Goal: Information Seeking & Learning: Get advice/opinions

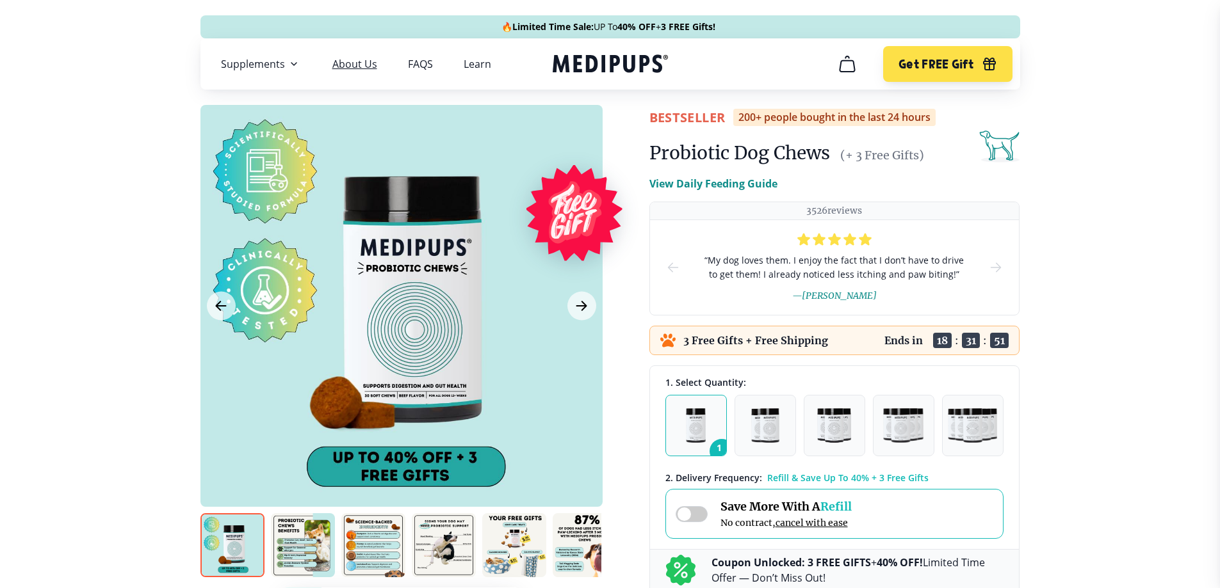
click at [365, 61] on link "About Us" at bounding box center [354, 64] width 45 height 13
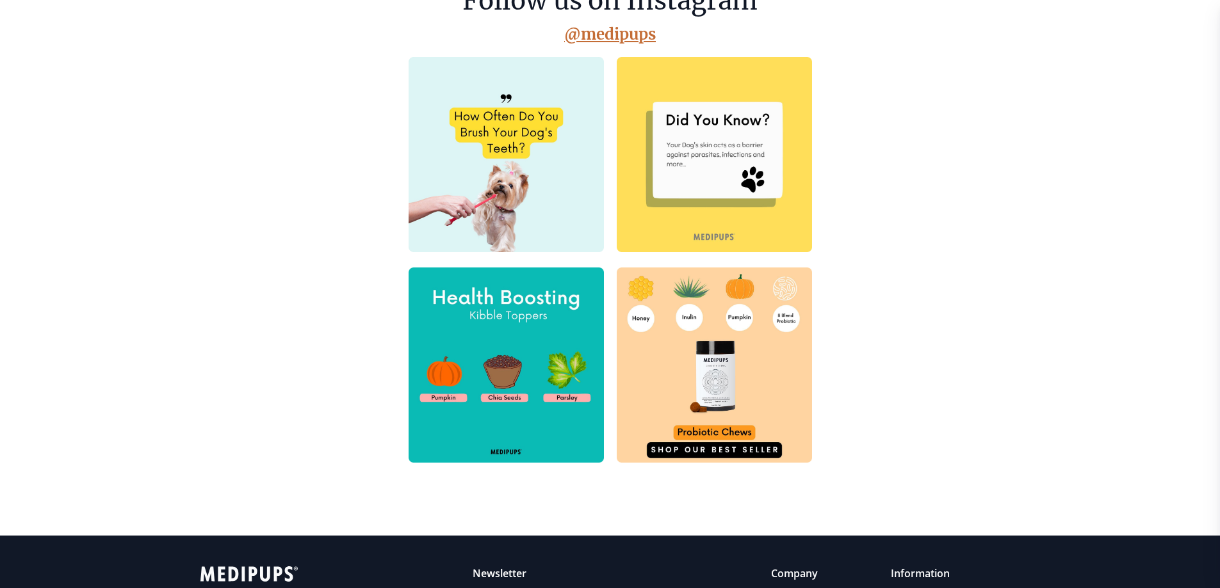
scroll to position [614, 0]
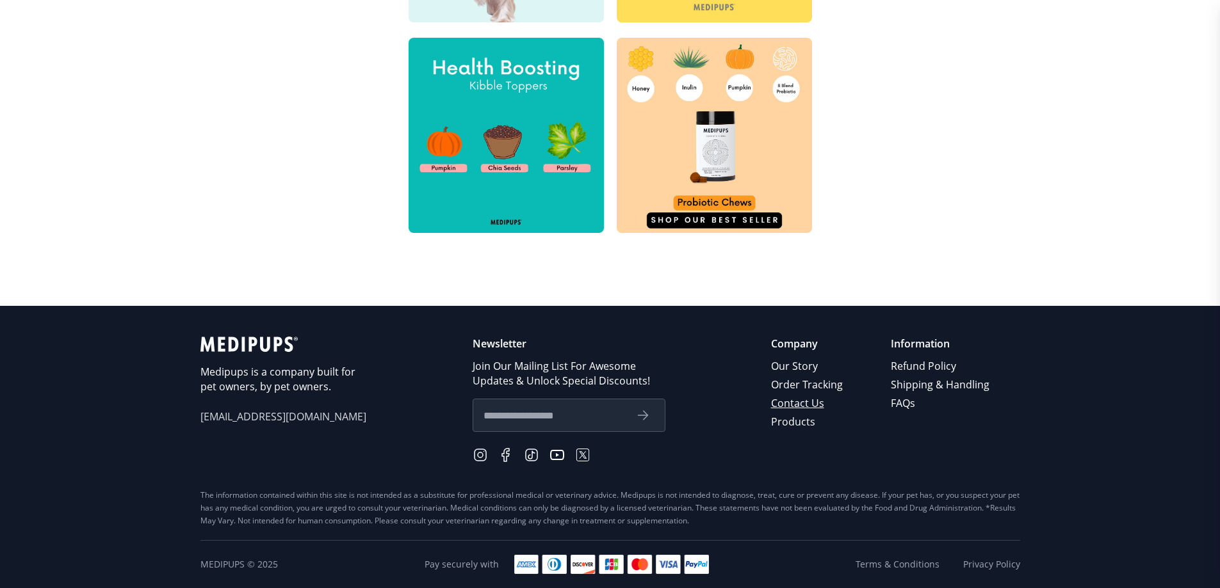
click at [793, 398] on link "Contact Us" at bounding box center [808, 403] width 74 height 19
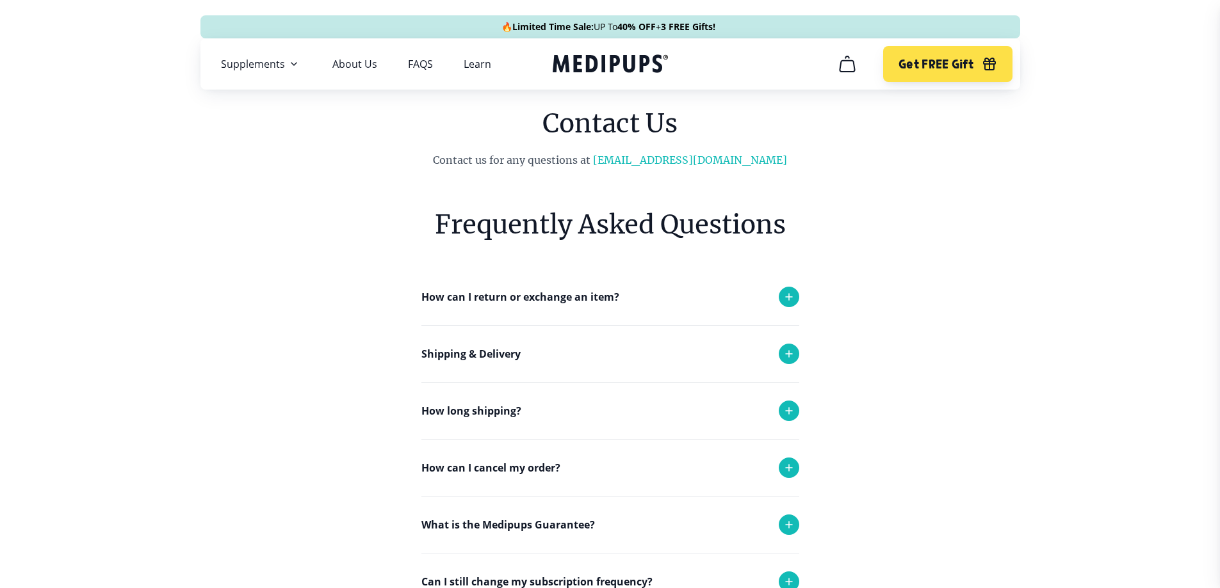
click at [535, 294] on p "How can I return or exchange an item?" at bounding box center [520, 296] width 198 height 15
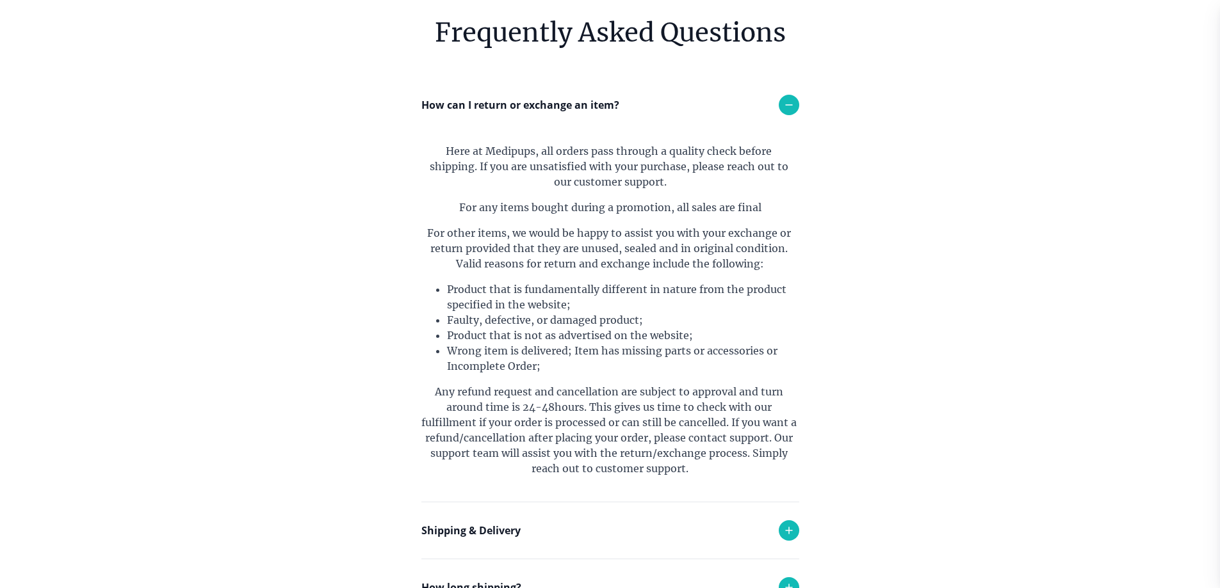
scroll to position [384, 0]
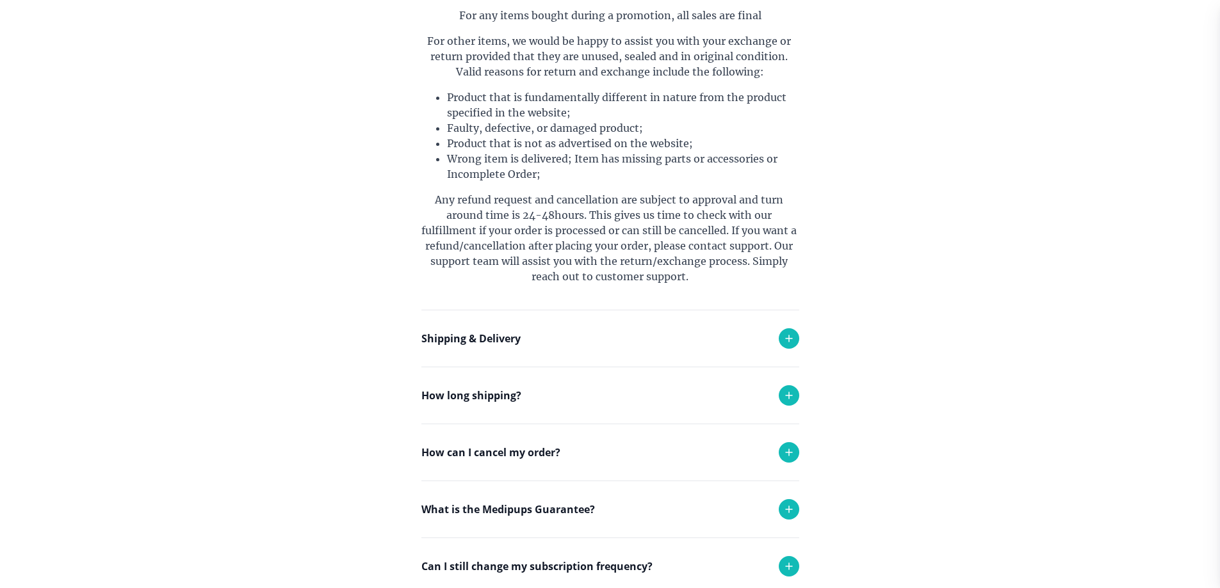
click at [521, 452] on p "How can I cancel my order?" at bounding box center [490, 452] width 139 height 15
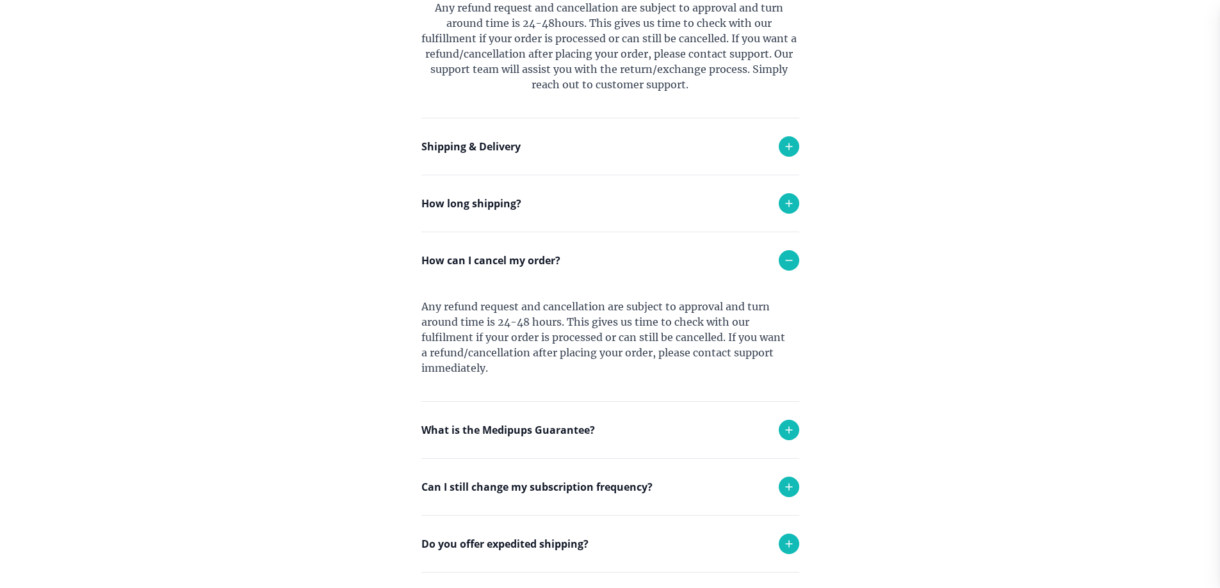
scroll to position [704, 0]
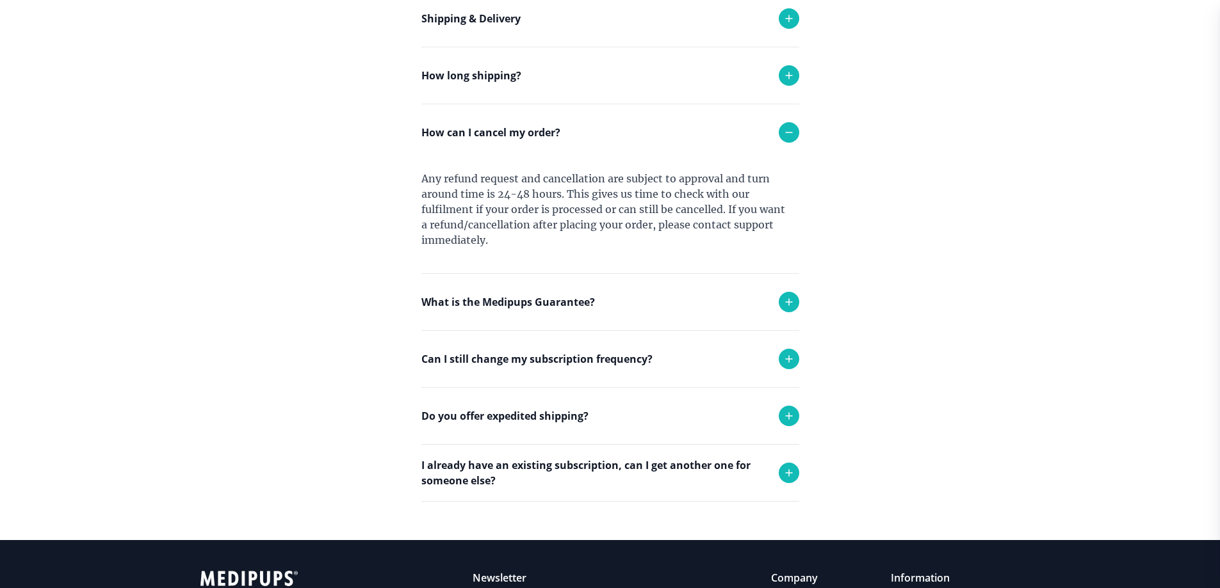
click at [536, 359] on p "Can I still change my subscription frequency?" at bounding box center [536, 359] width 231 height 15
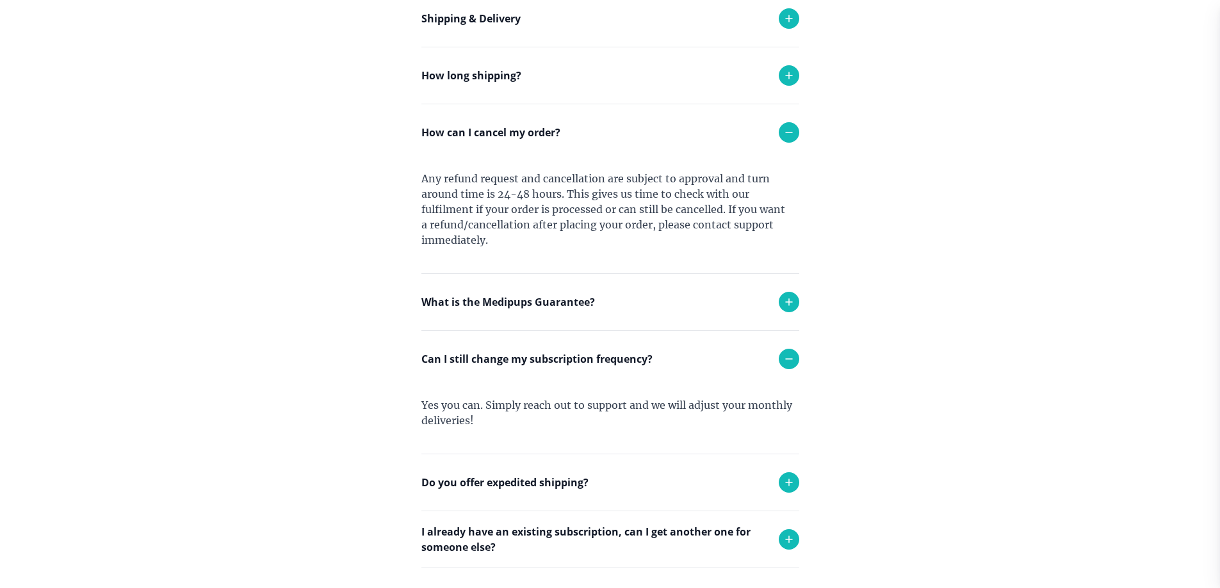
scroll to position [832, 0]
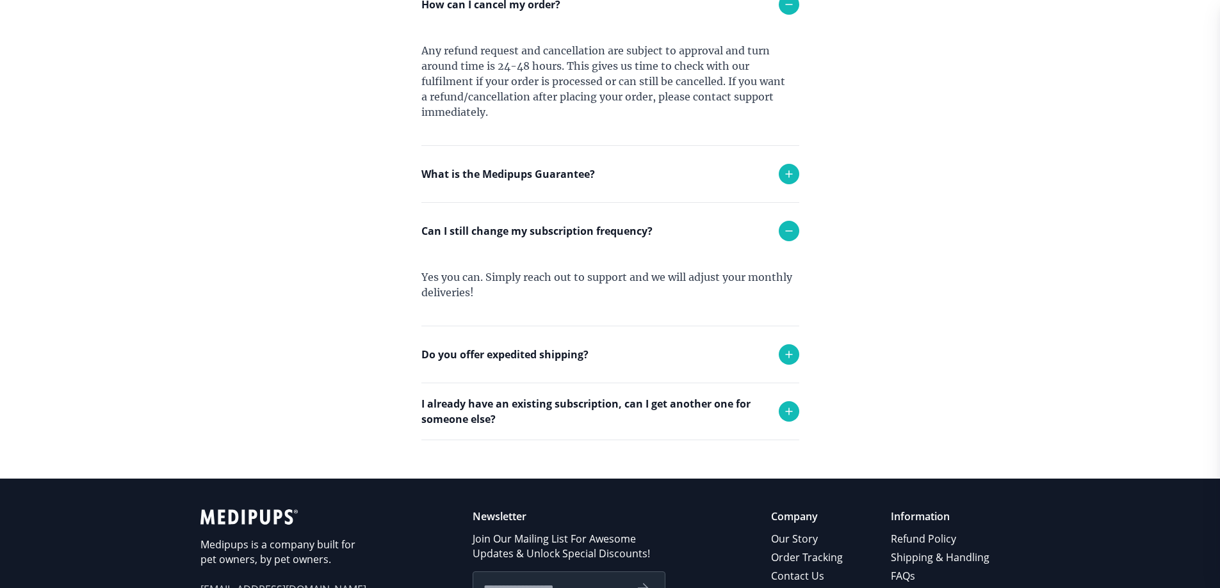
click at [626, 406] on p "I already have an existing subscription, can I get another one for someone else?" at bounding box center [593, 411] width 345 height 31
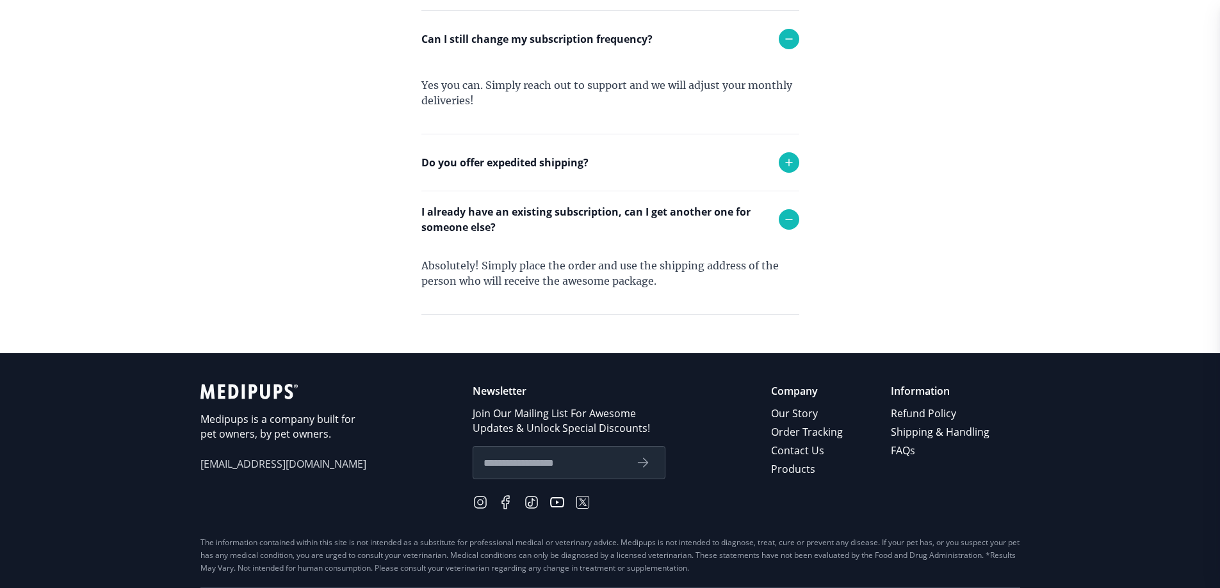
scroll to position [1072, 0]
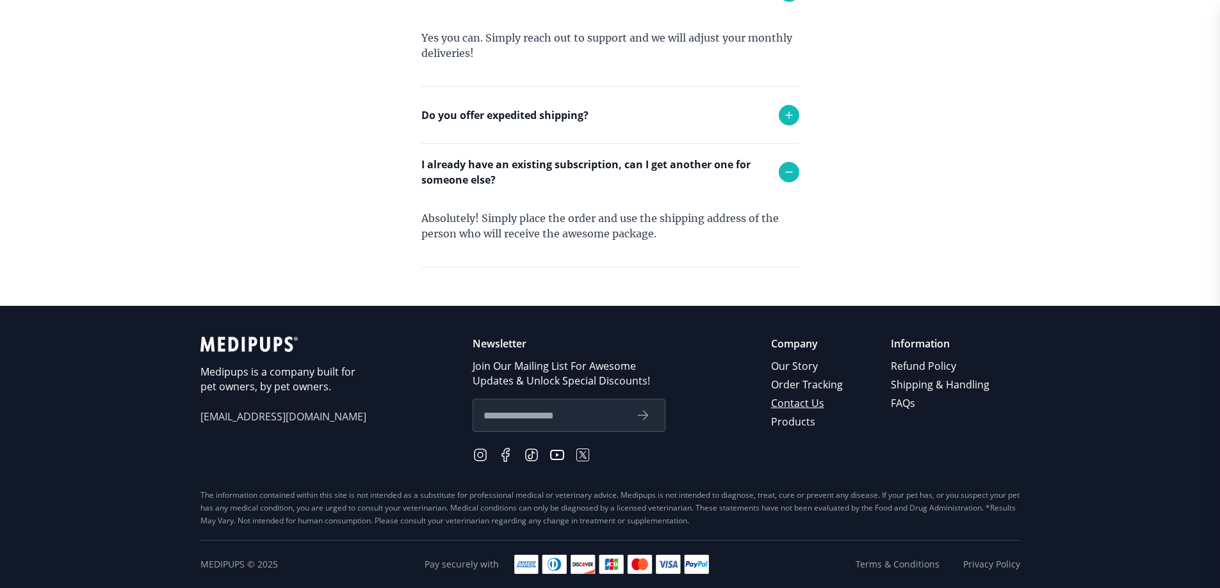
click at [804, 402] on link "Contact Us" at bounding box center [808, 403] width 74 height 19
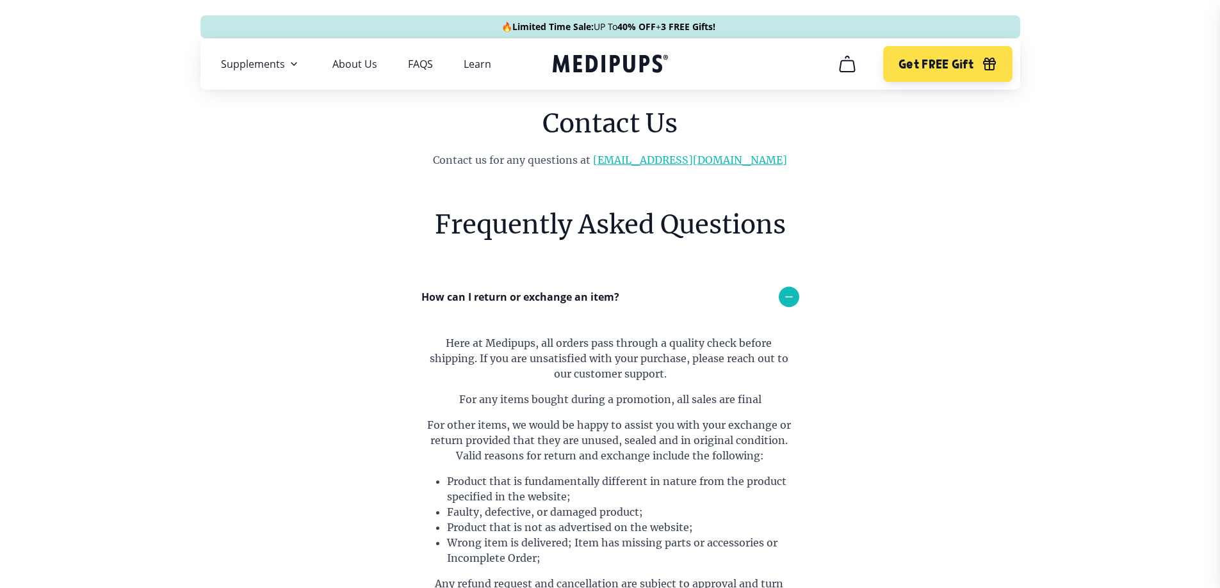
click at [716, 160] on link "[EMAIL_ADDRESS][DOMAIN_NAME]" at bounding box center [690, 160] width 194 height 13
